Goal: Contribute content

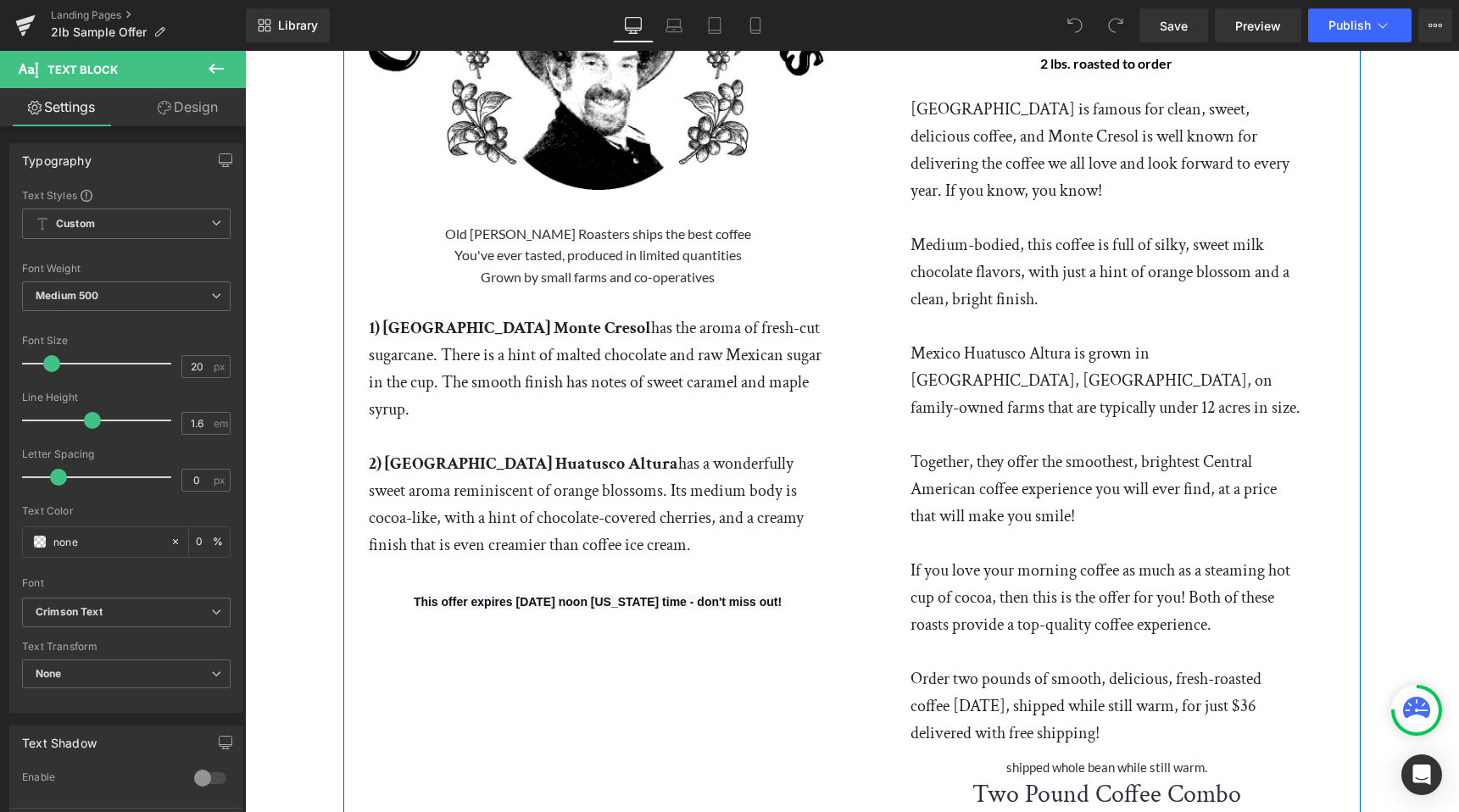
scroll to position [302, 0]
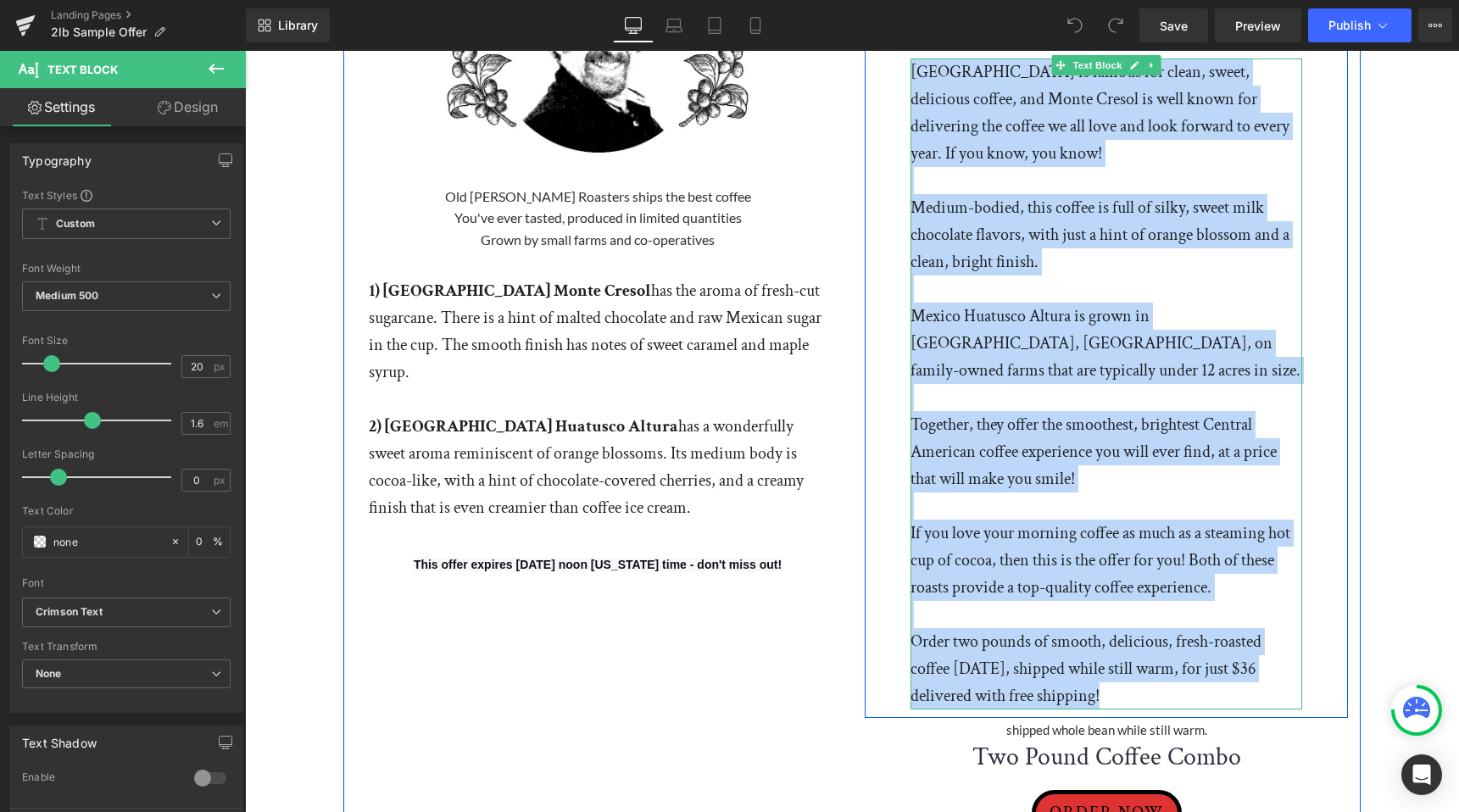
drag, startPoint x: 915, startPoint y: 373, endPoint x: 1149, endPoint y: 687, distance: 391.6
click at [1149, 687] on div "[GEOGRAPHIC_DATA] is famous for clean, sweet, delicious coffee, and Monte Creso…" at bounding box center [1106, 384] width 391 height 652
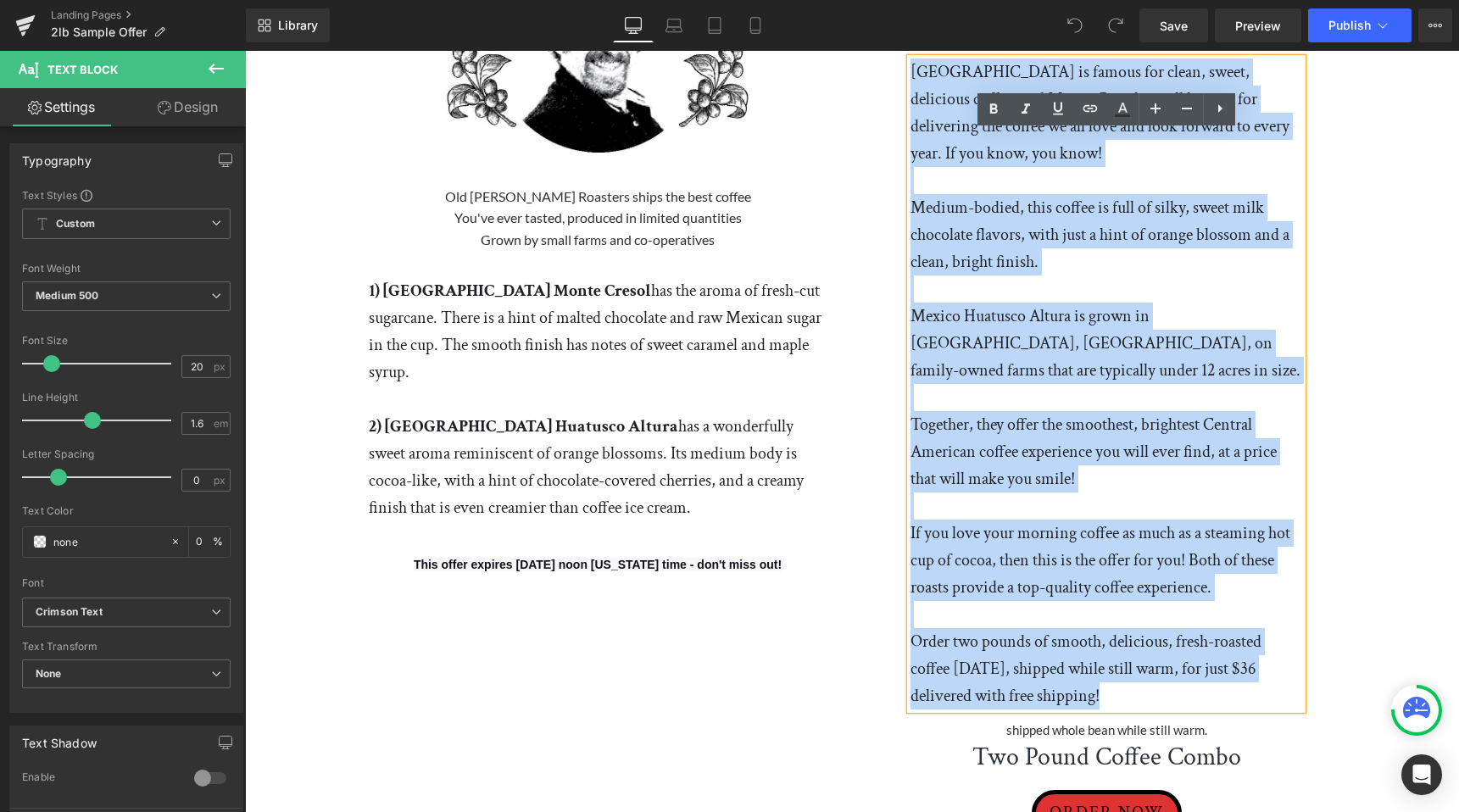
paste div "To enrich screen reader interactions, please activate Accessibility in Grammarl…"
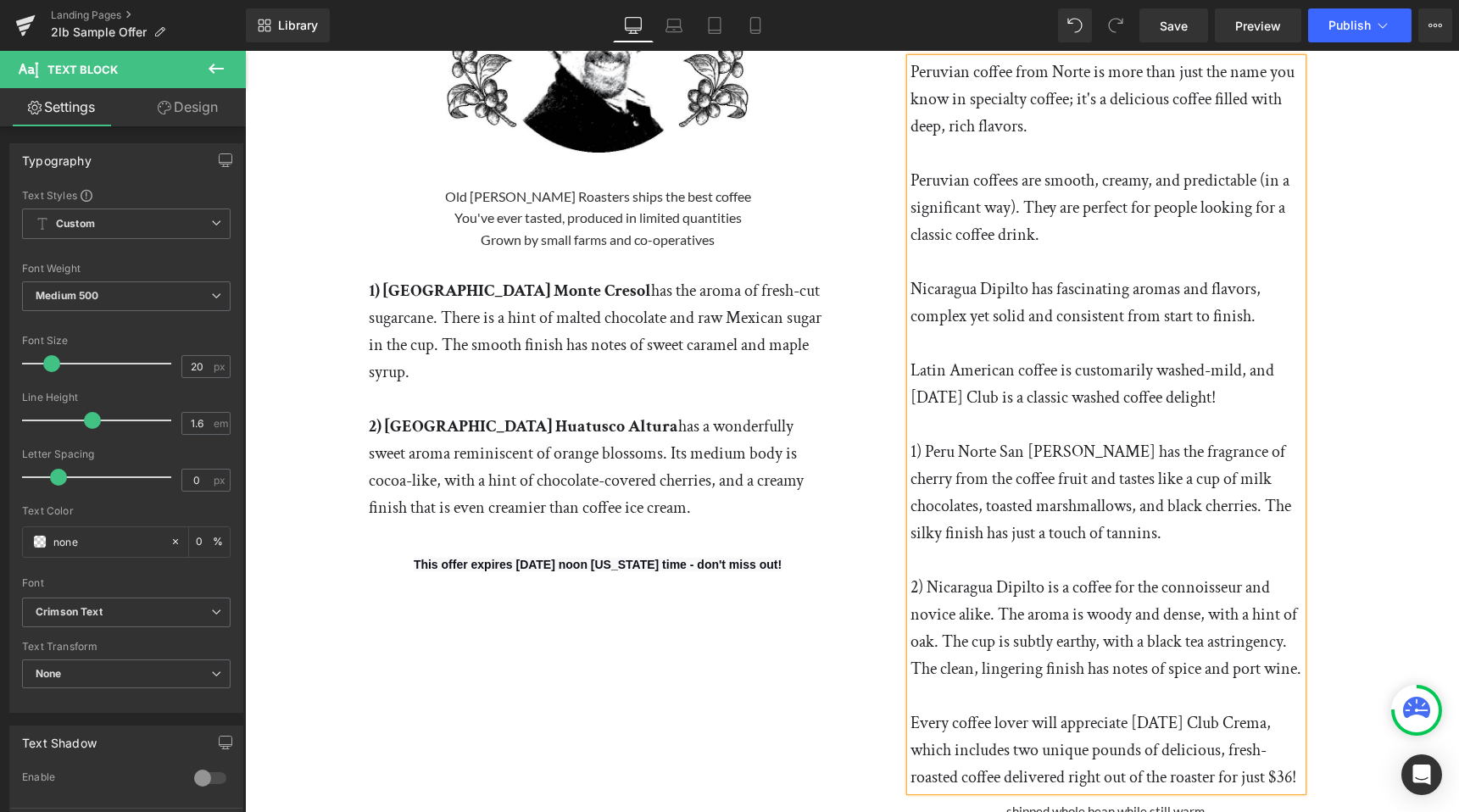
drag, startPoint x: 912, startPoint y: 447, endPoint x: 1164, endPoint y: 707, distance: 362.1
click at [1164, 707] on div "Peruvian coffee from Norte is more than just the name you know in specialty cof…" at bounding box center [1106, 424] width 391 height 732
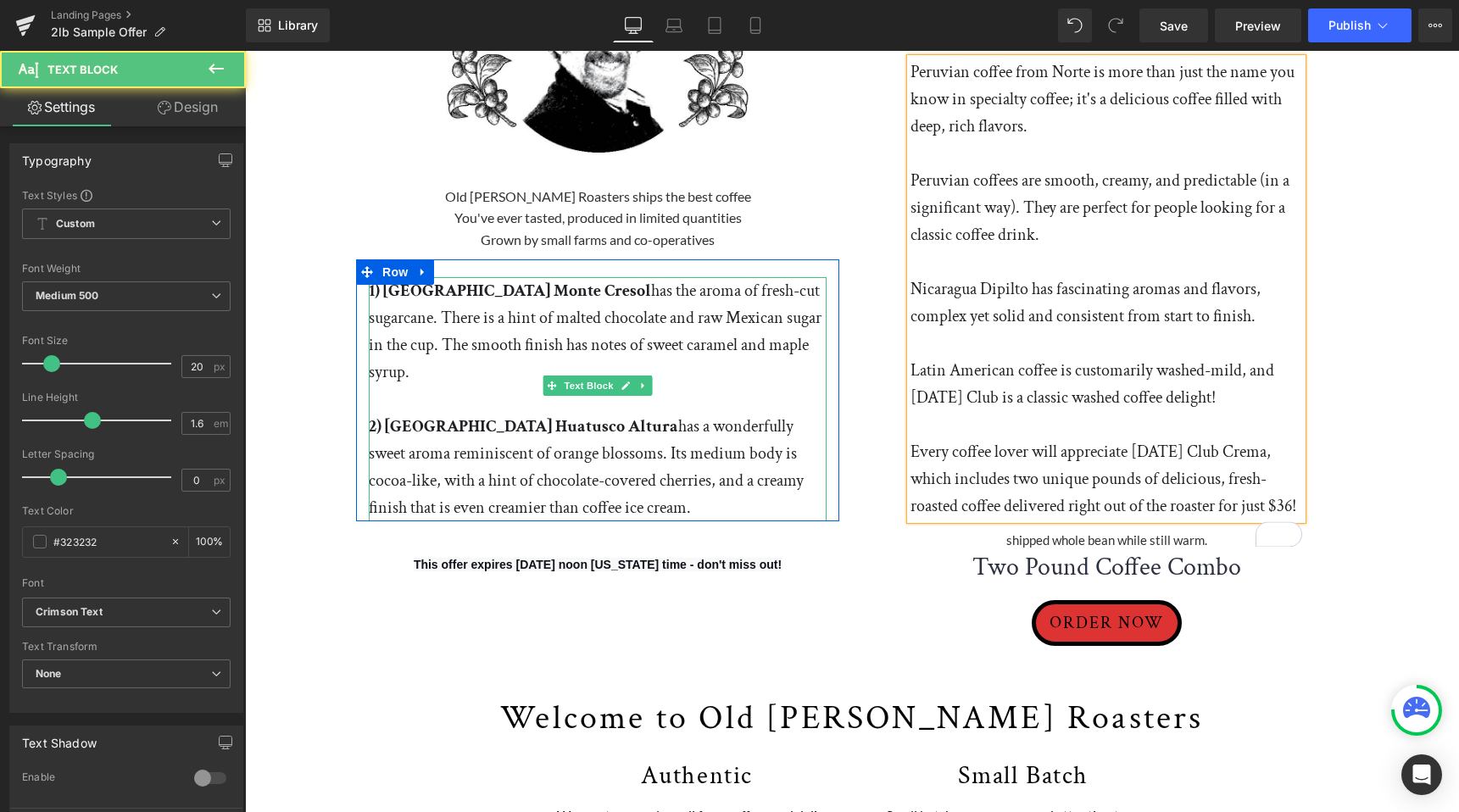
click at [385, 316] on p "1) [GEOGRAPHIC_DATA] Monte Cresol has the aroma of fresh-cut sugarcane. There i…" at bounding box center [598, 332] width 458 height 108
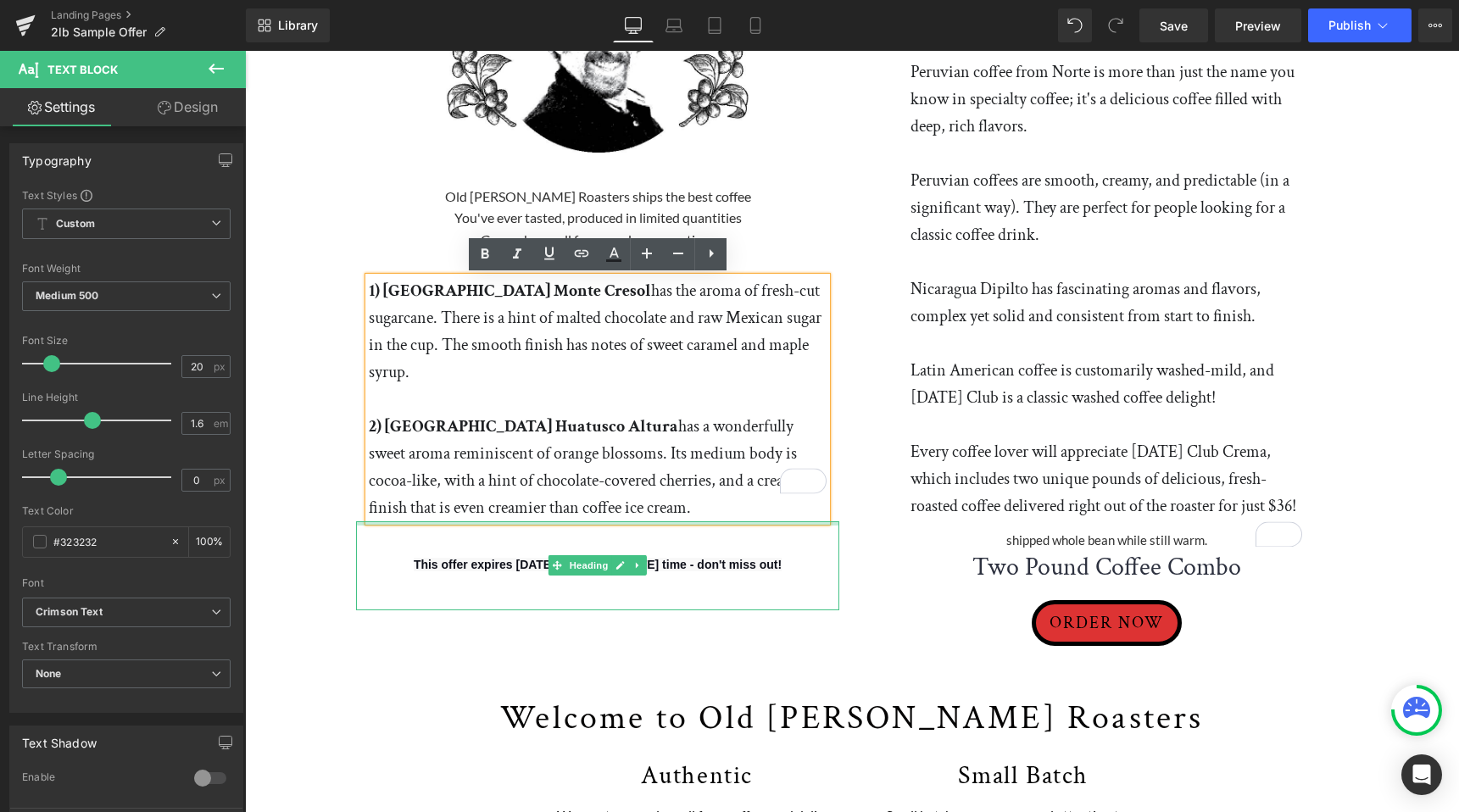
drag, startPoint x: 368, startPoint y: 289, endPoint x: 751, endPoint y: 491, distance: 433.0
click at [751, 491] on div "1) [GEOGRAPHIC_DATA] Monte Cresol has the aroma of fresh-cut sugarcane. There i…" at bounding box center [598, 400] width 458 height 244
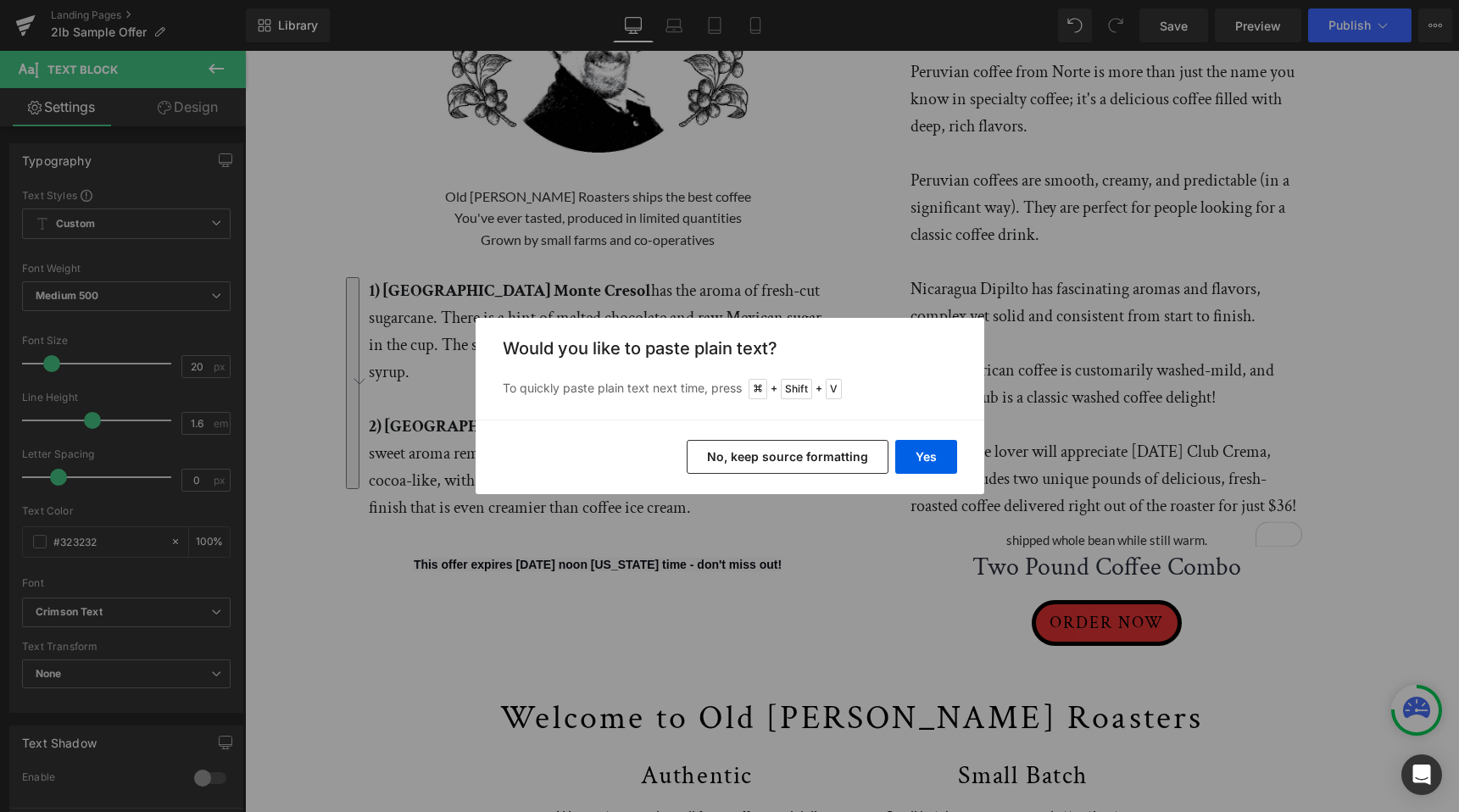
click at [839, 459] on button "No, keep source formatting" at bounding box center [787, 456] width 202 height 34
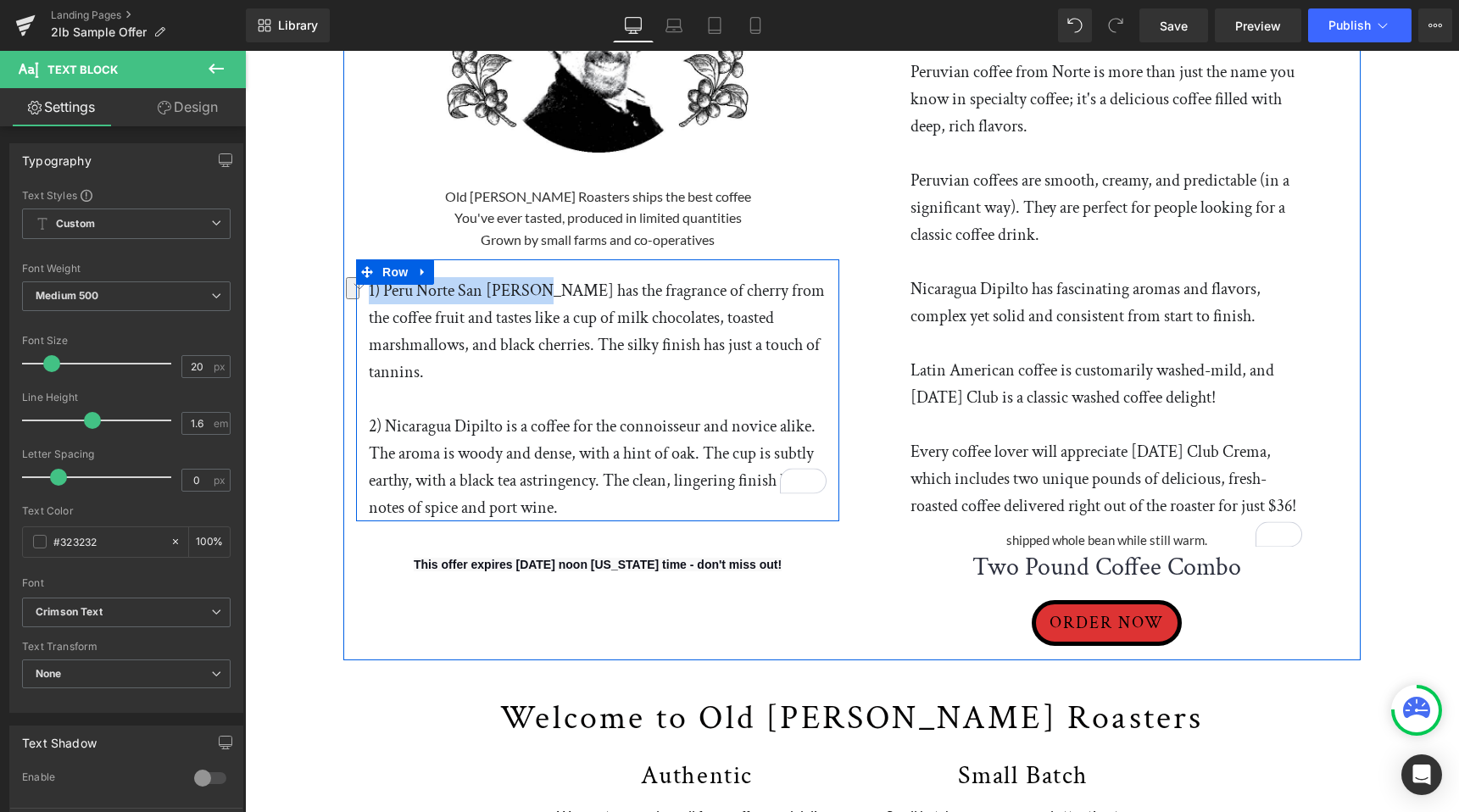
drag, startPoint x: 537, startPoint y: 290, endPoint x: 365, endPoint y: 287, distance: 172.0
click at [365, 287] on div "1) Peru Norte San [PERSON_NAME] has the fragrance of cherry from the coffee fru…" at bounding box center [598, 400] width 483 height 244
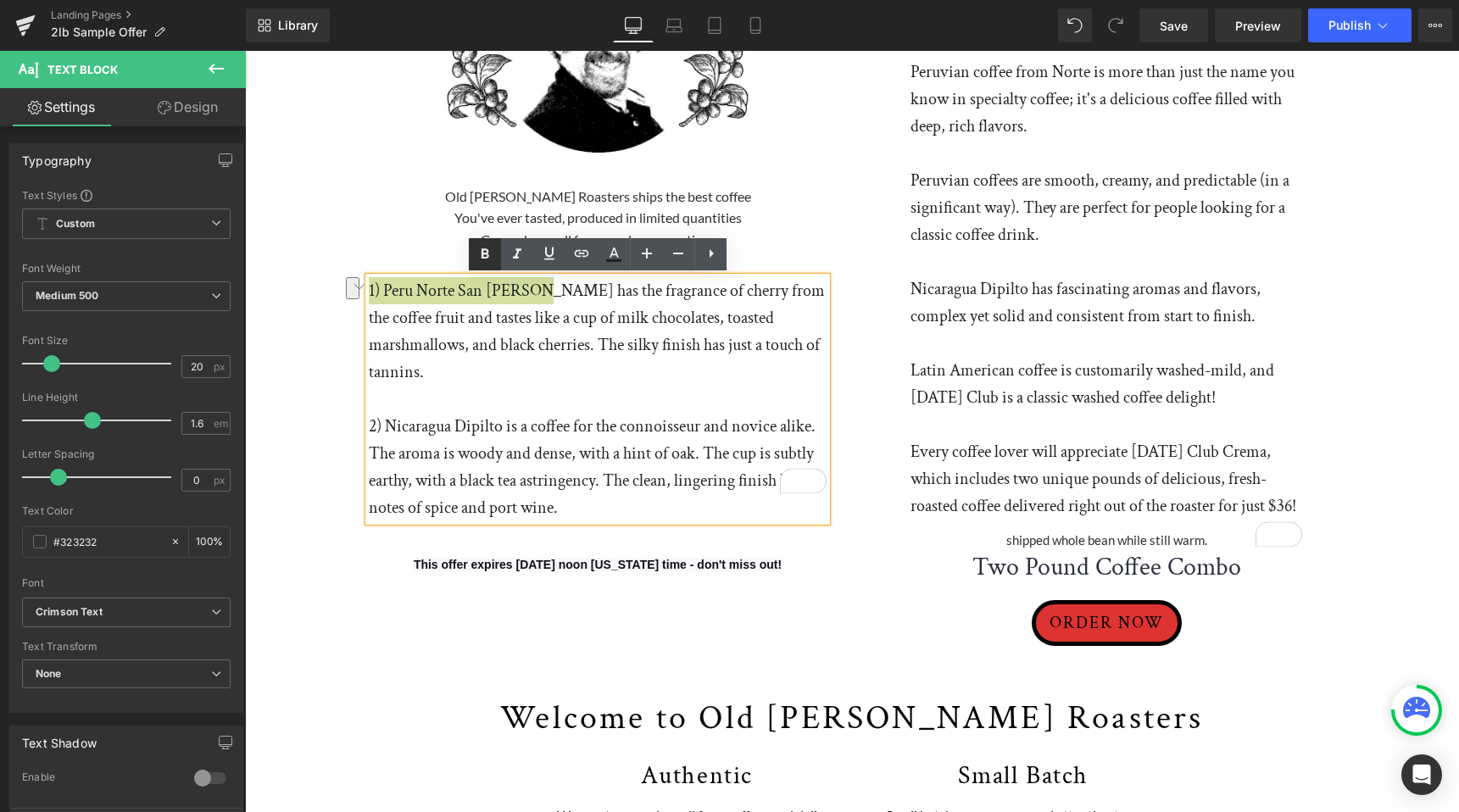
click at [483, 255] on icon at bounding box center [485, 253] width 7 height 10
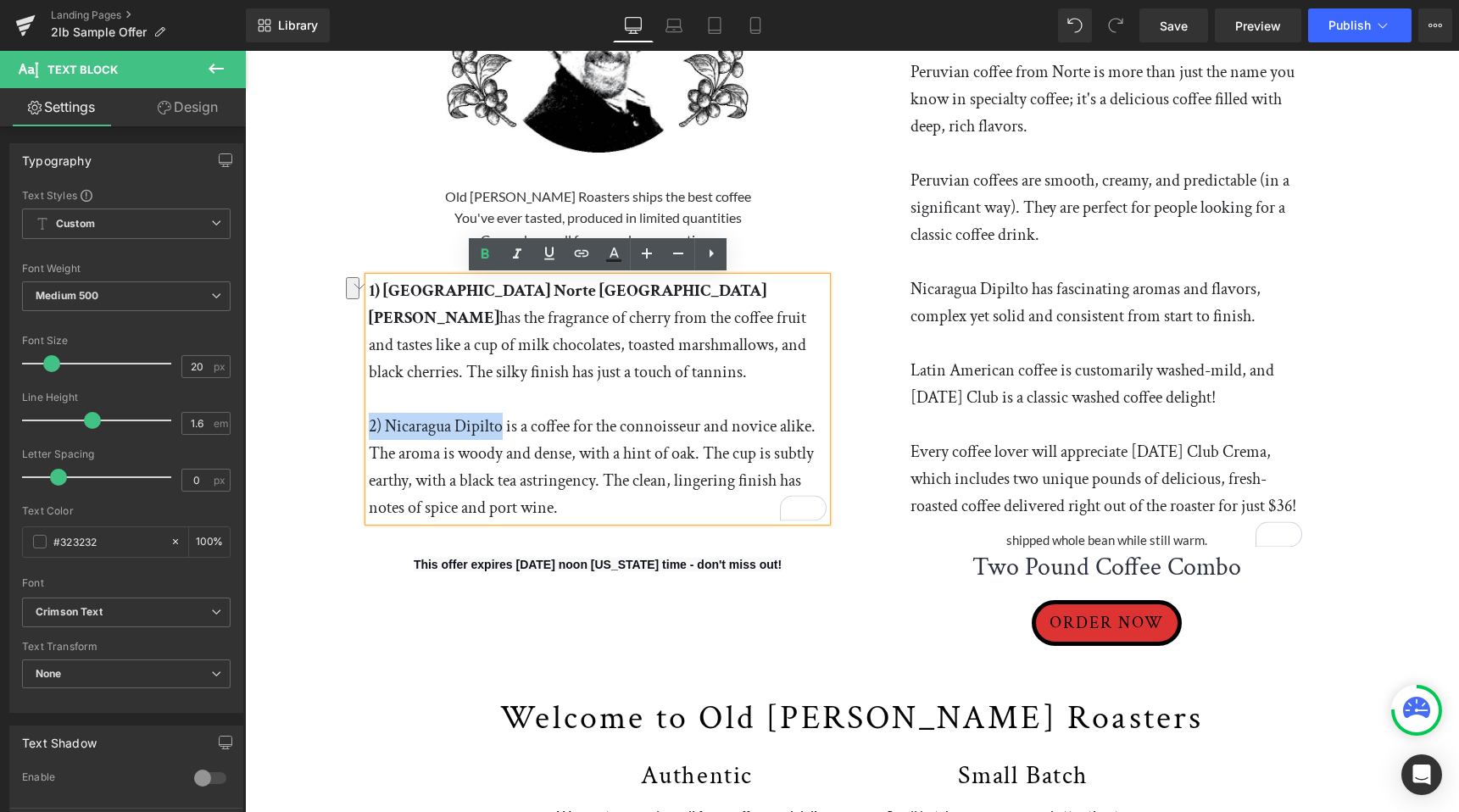
drag, startPoint x: 504, startPoint y: 426, endPoint x: 364, endPoint y: 428, distance: 140.0
click at [364, 428] on div "1) Peru Norte San [PERSON_NAME] has the fragrance of cherry from the coffee fru…" at bounding box center [598, 400] width 483 height 244
click at [488, 258] on icon at bounding box center [485, 254] width 20 height 20
click at [695, 574] on h1 "This offer expires [DATE] noon [US_STATE] time - don't miss out!" at bounding box center [598, 563] width 483 height 36
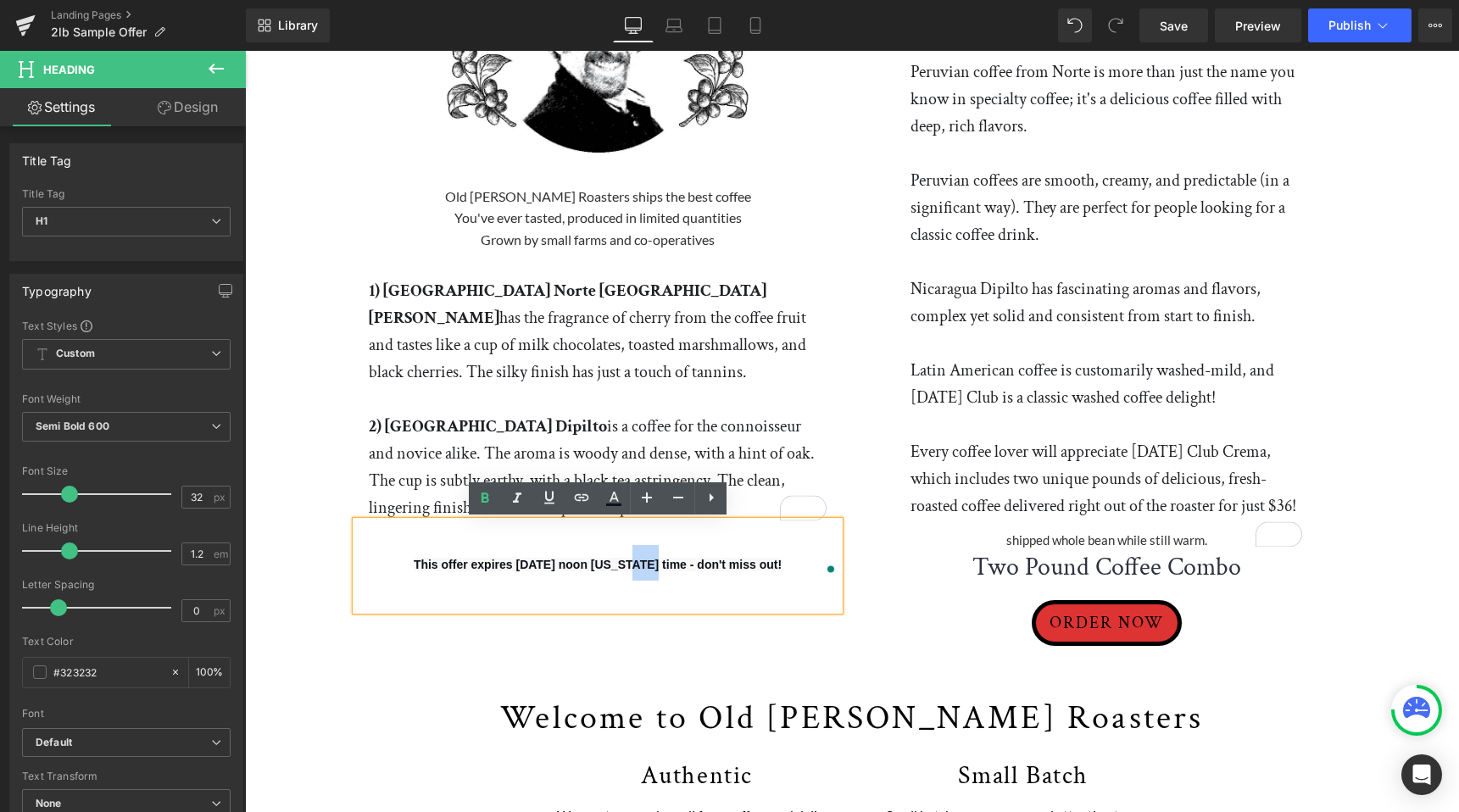
drag, startPoint x: 587, startPoint y: 564, endPoint x: 608, endPoint y: 566, distance: 21.1
click at [608, 566] on span "This offer expires [DATE] noon [US_STATE] time - don't miss out!" at bounding box center [598, 565] width 368 height 14
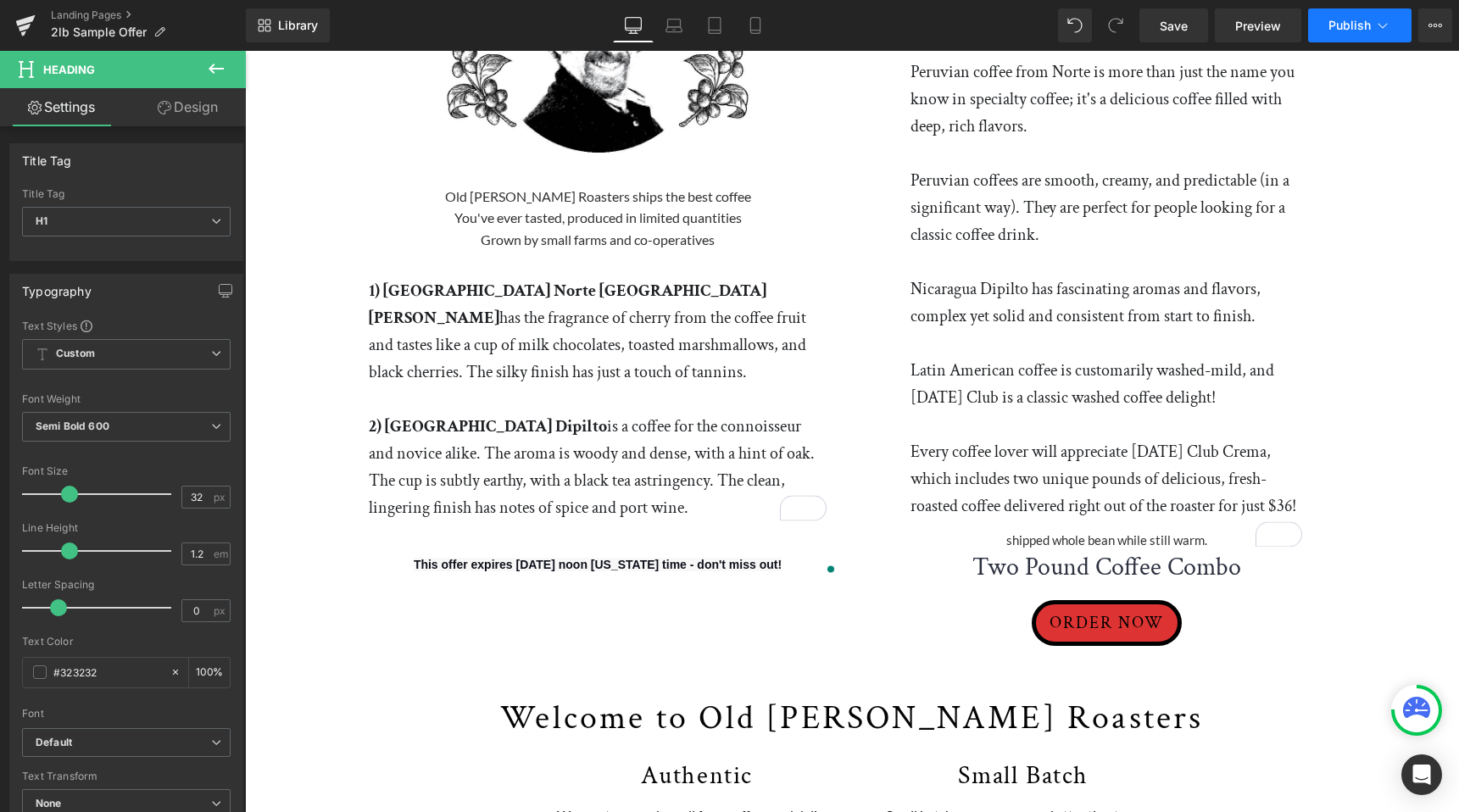
click at [1360, 22] on span "Publish" at bounding box center [1350, 25] width 42 height 14
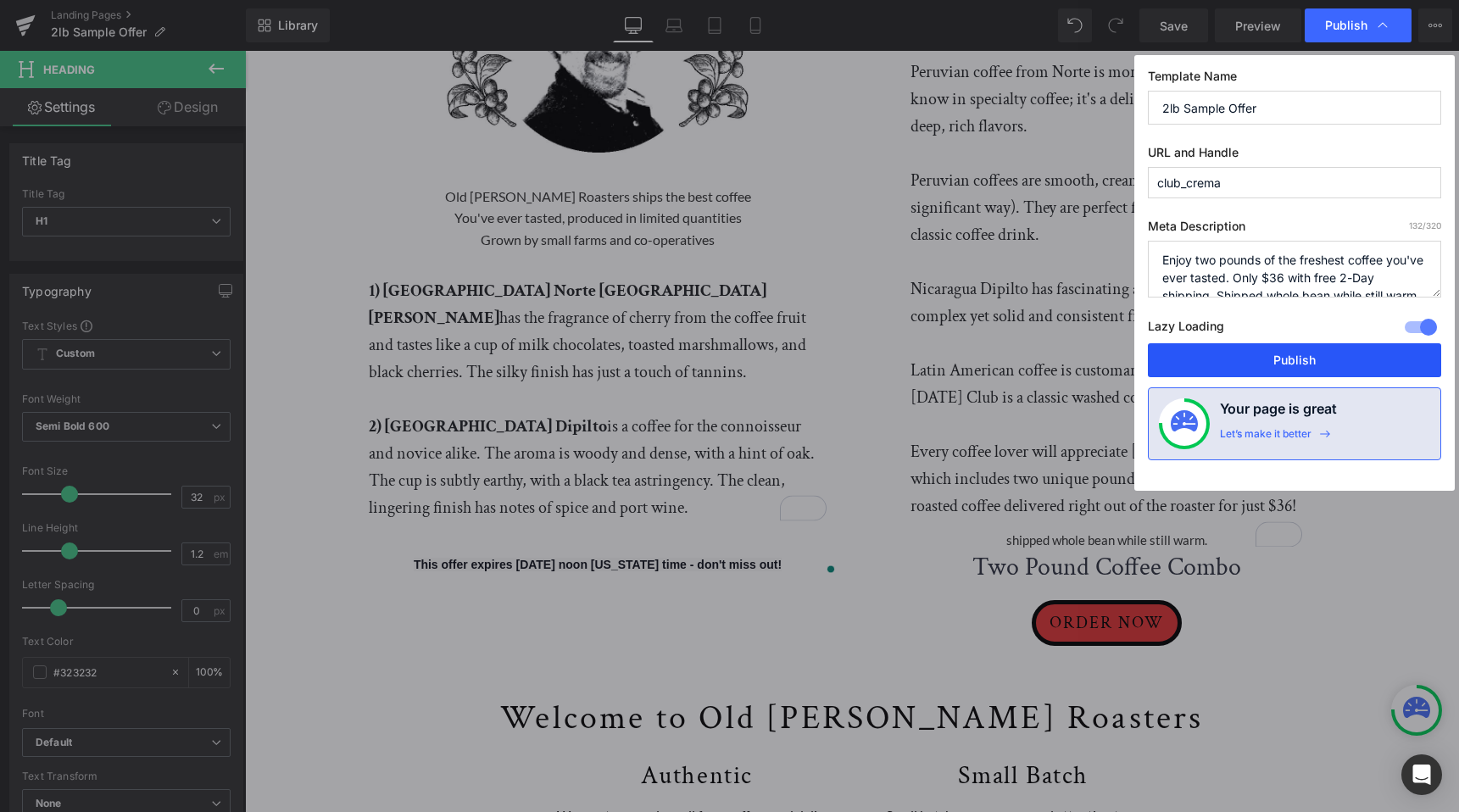
click at [1332, 358] on button "Publish" at bounding box center [1295, 360] width 293 height 34
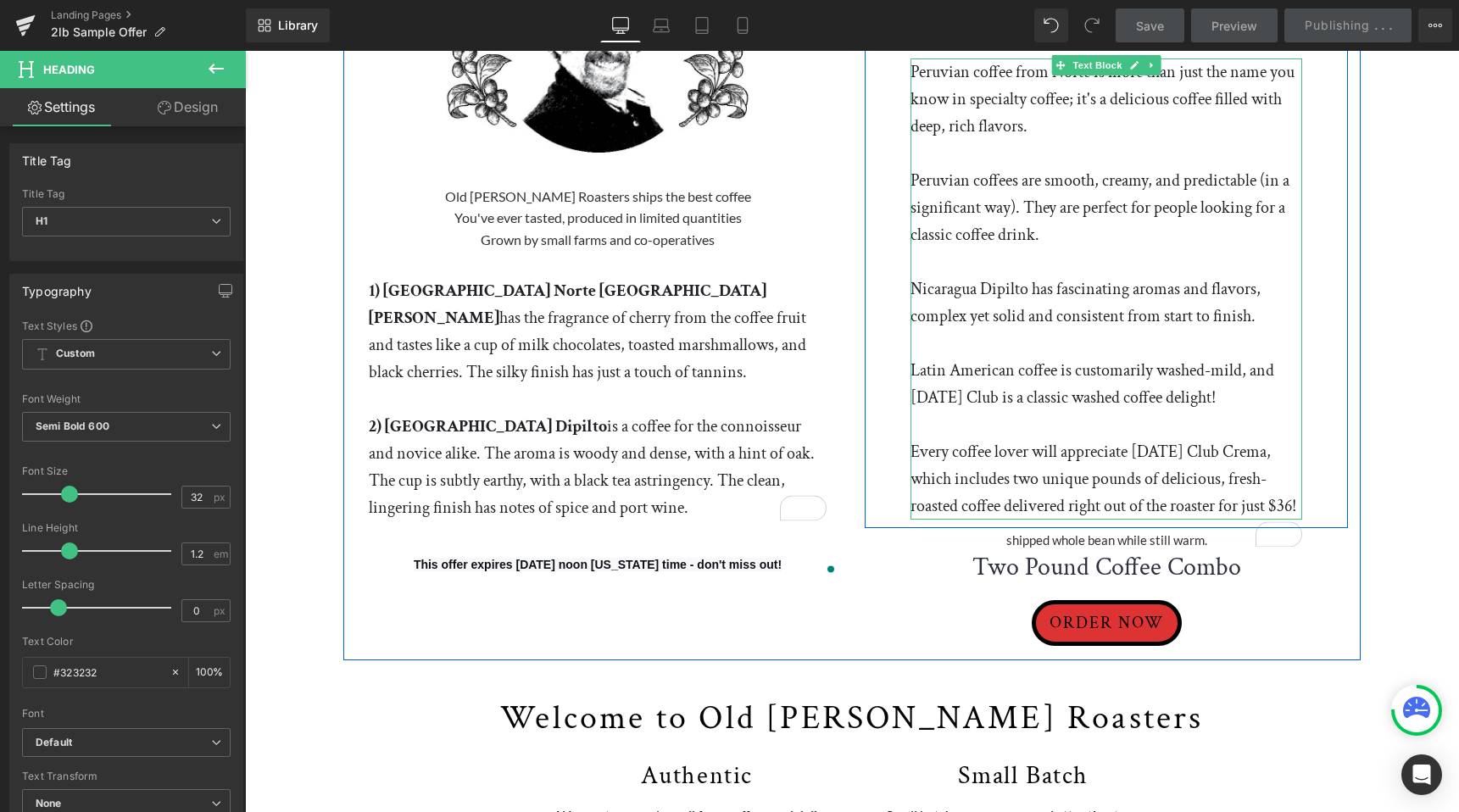
scroll to position [149, 0]
